Goal: Information Seeking & Learning: Learn about a topic

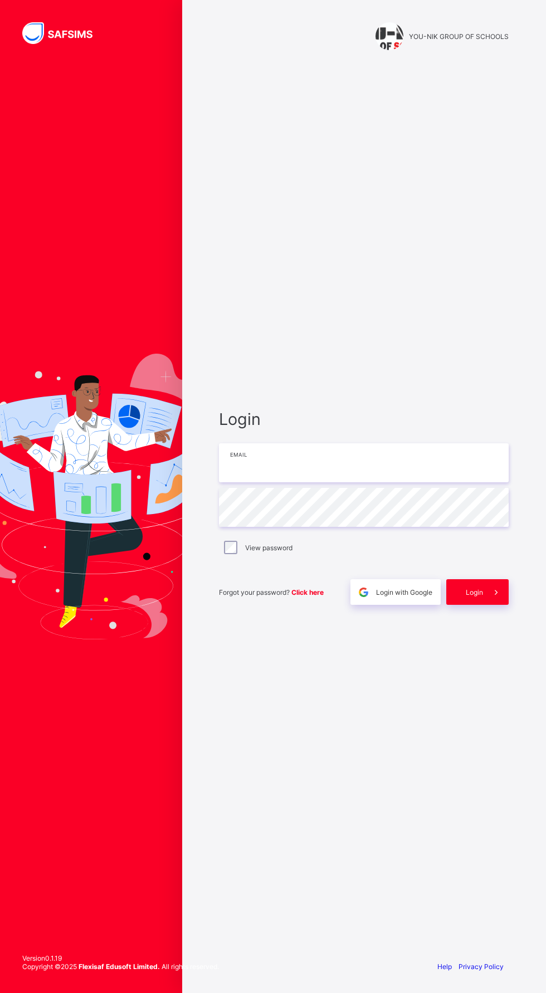
click at [262, 482] on input "email" at bounding box center [364, 462] width 290 height 39
type input "**********"
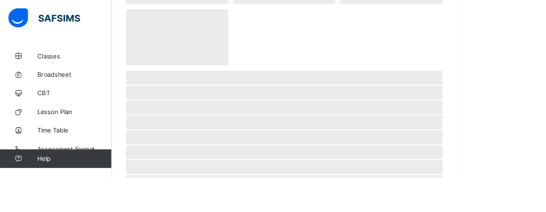
scroll to position [137, 0]
click at [51, 67] on span "Classes" at bounding box center [89, 66] width 89 height 9
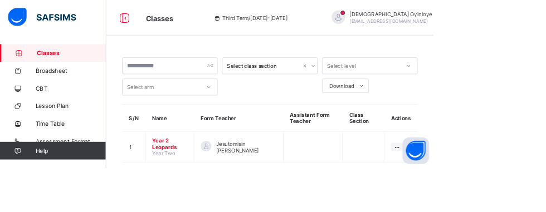
click at [209, 187] on span "Year 2 Leopards" at bounding box center [214, 181] width 44 height 17
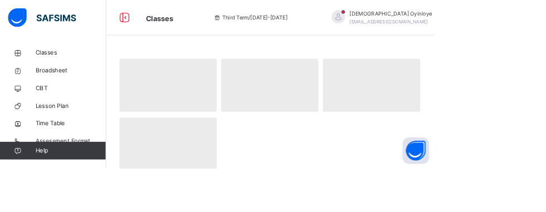
click at [523, 183] on div "‌ ‌ ‌ ‌" at bounding box center [339, 143] width 379 height 143
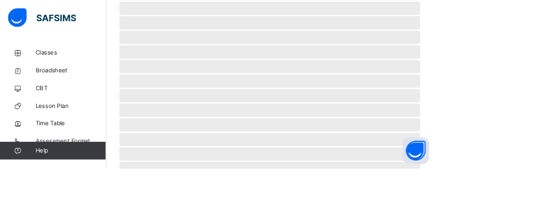
scroll to position [429, 0]
